Goal: Use online tool/utility

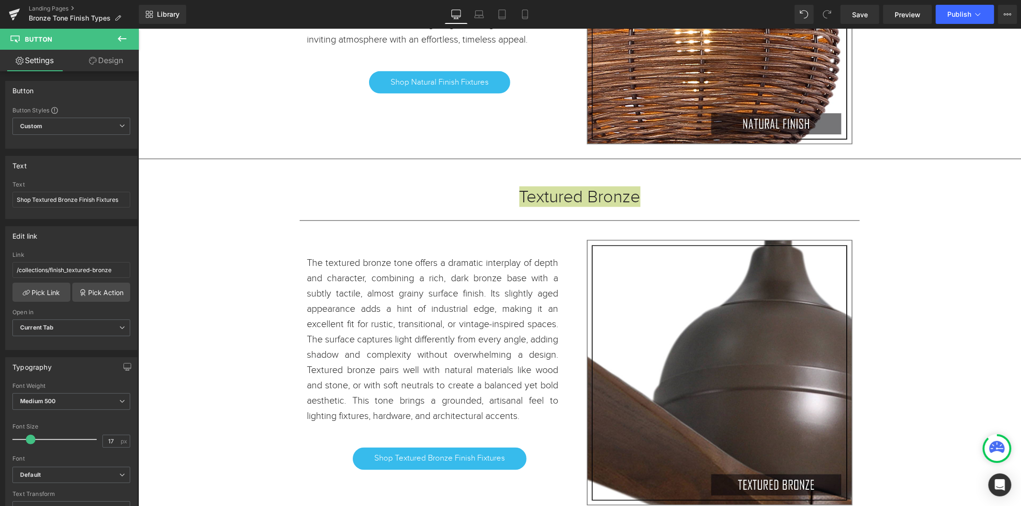
scroll to position [13045, 0]
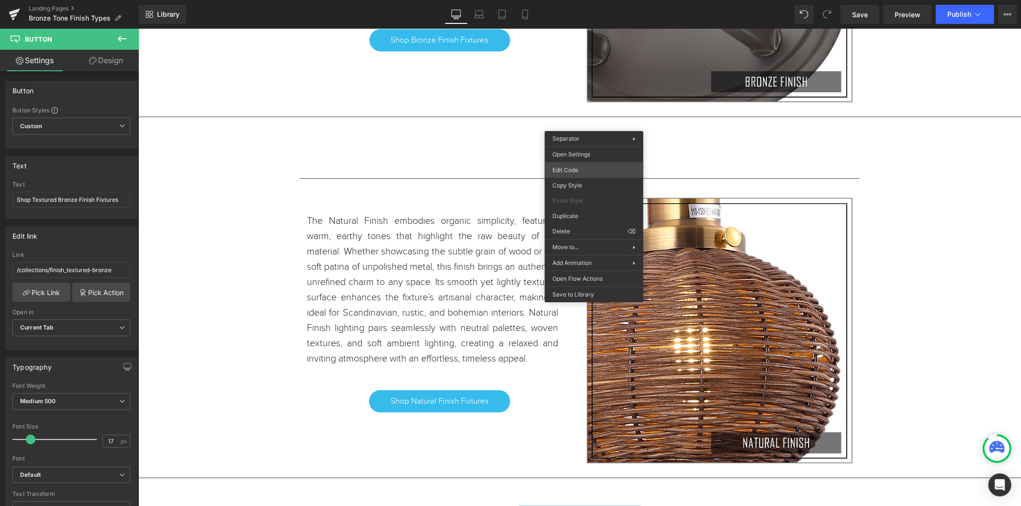
click at [572, 0] on div "You are previewing how the will restyle your page. You can not edit Elements in…" at bounding box center [510, 0] width 1021 height 0
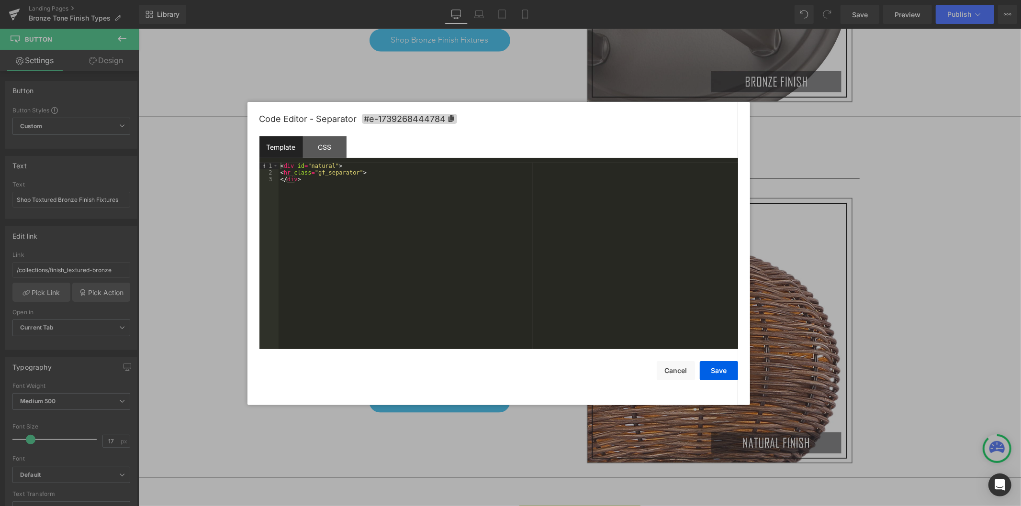
click at [887, 286] on div at bounding box center [510, 253] width 1021 height 506
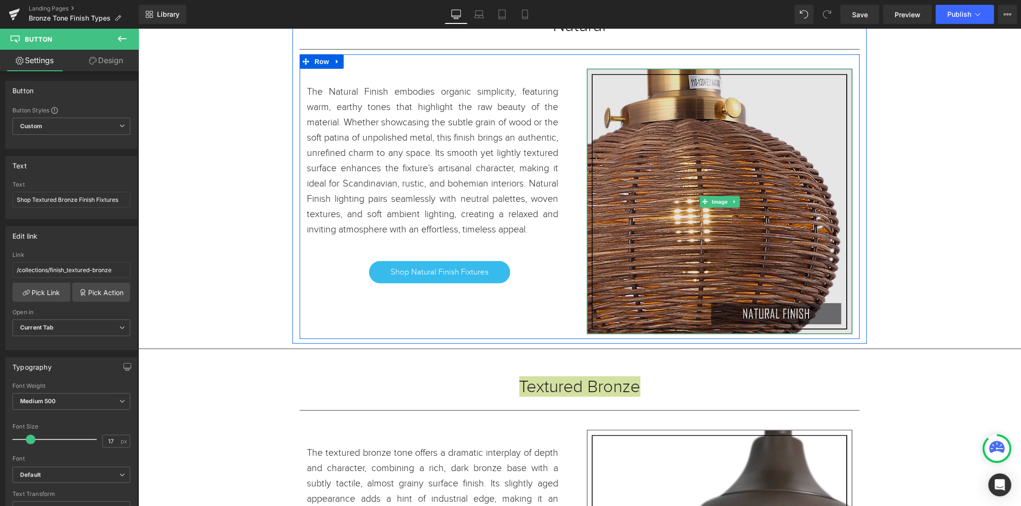
scroll to position [13258, 0]
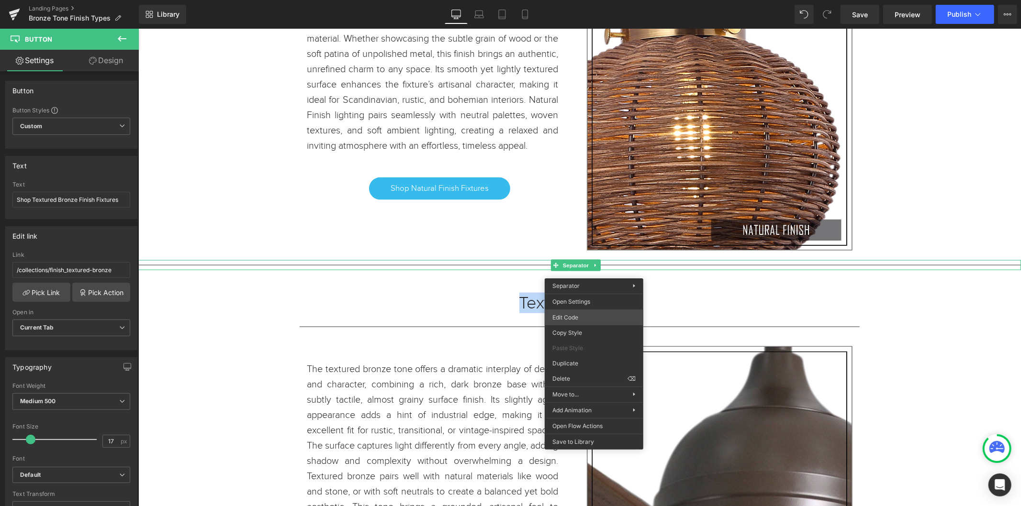
click at [567, 0] on div "You are previewing how the will restyle your page. You can not edit Elements in…" at bounding box center [510, 0] width 1021 height 0
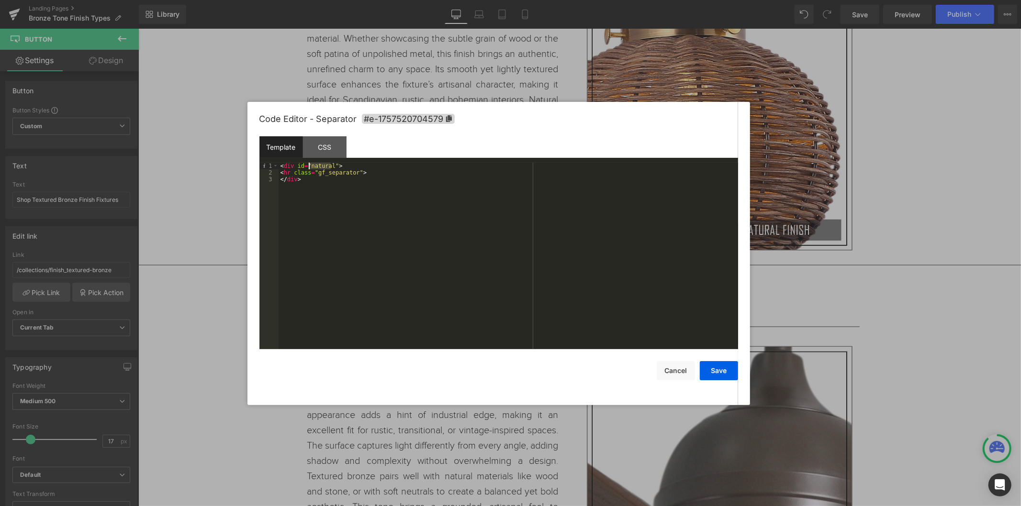
drag, startPoint x: 329, startPoint y: 166, endPoint x: 310, endPoint y: 165, distance: 19.6
click at [310, 165] on div "< div id = "natural" > < hr class = "gf_separator" > </ div >" at bounding box center [508, 263] width 459 height 201
click at [719, 369] on button "Save" at bounding box center [719, 370] width 38 height 19
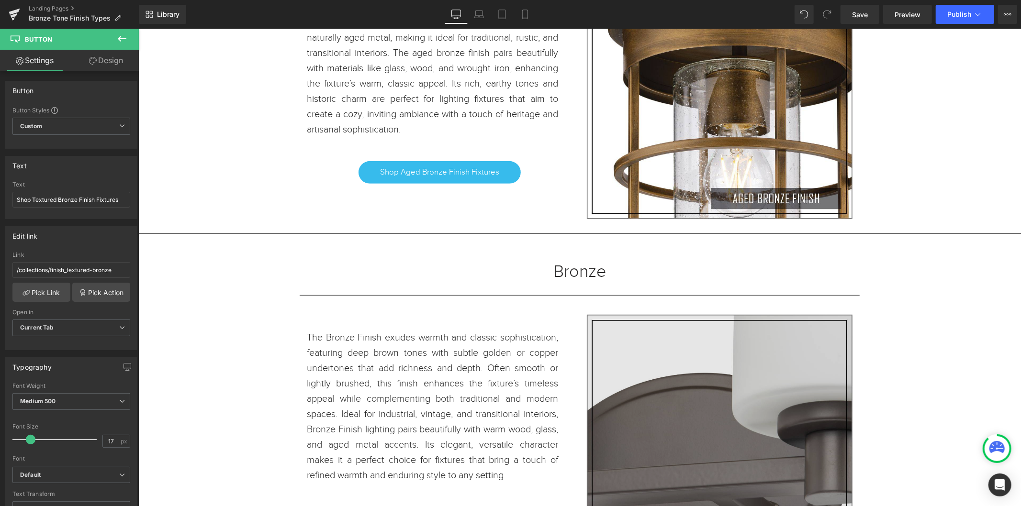
scroll to position [12567, 0]
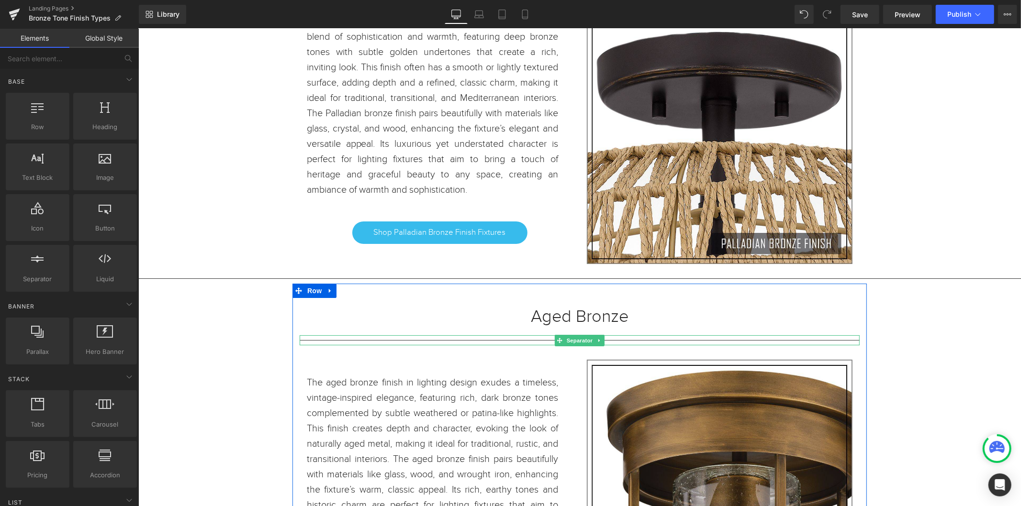
scroll to position [12035, 0]
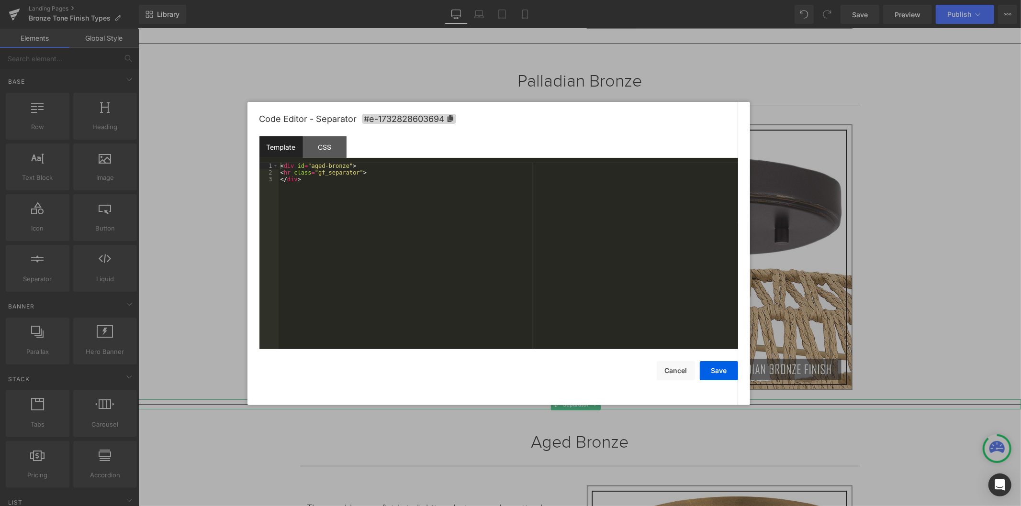
click at [577, 0] on div "You are previewing how the will restyle your page. You can not edit Elements in…" at bounding box center [510, 0] width 1021 height 0
click at [726, 371] on button "Save" at bounding box center [719, 370] width 38 height 19
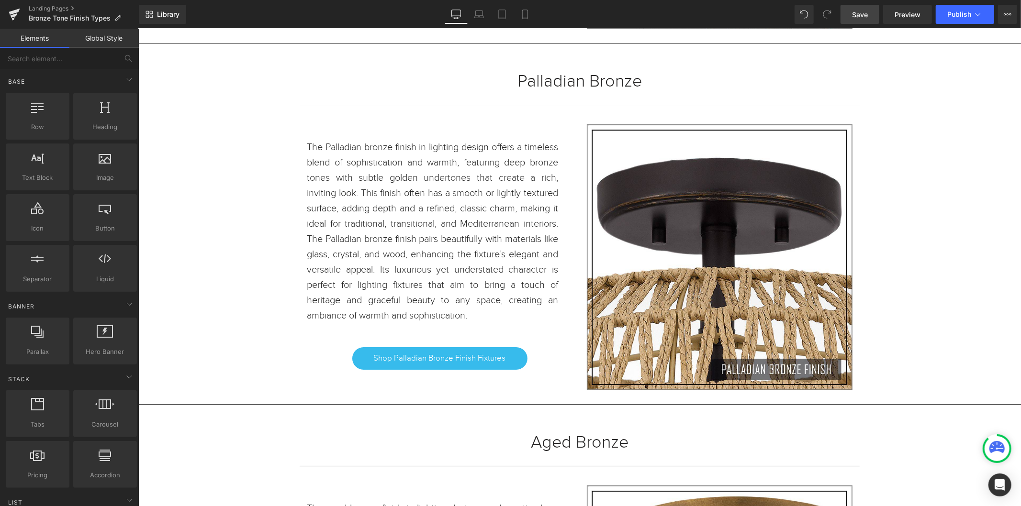
click at [862, 12] on span "Save" at bounding box center [860, 15] width 16 height 10
click at [12, 15] on icon at bounding box center [14, 15] width 7 height 4
